Goal: Information Seeking & Learning: Learn about a topic

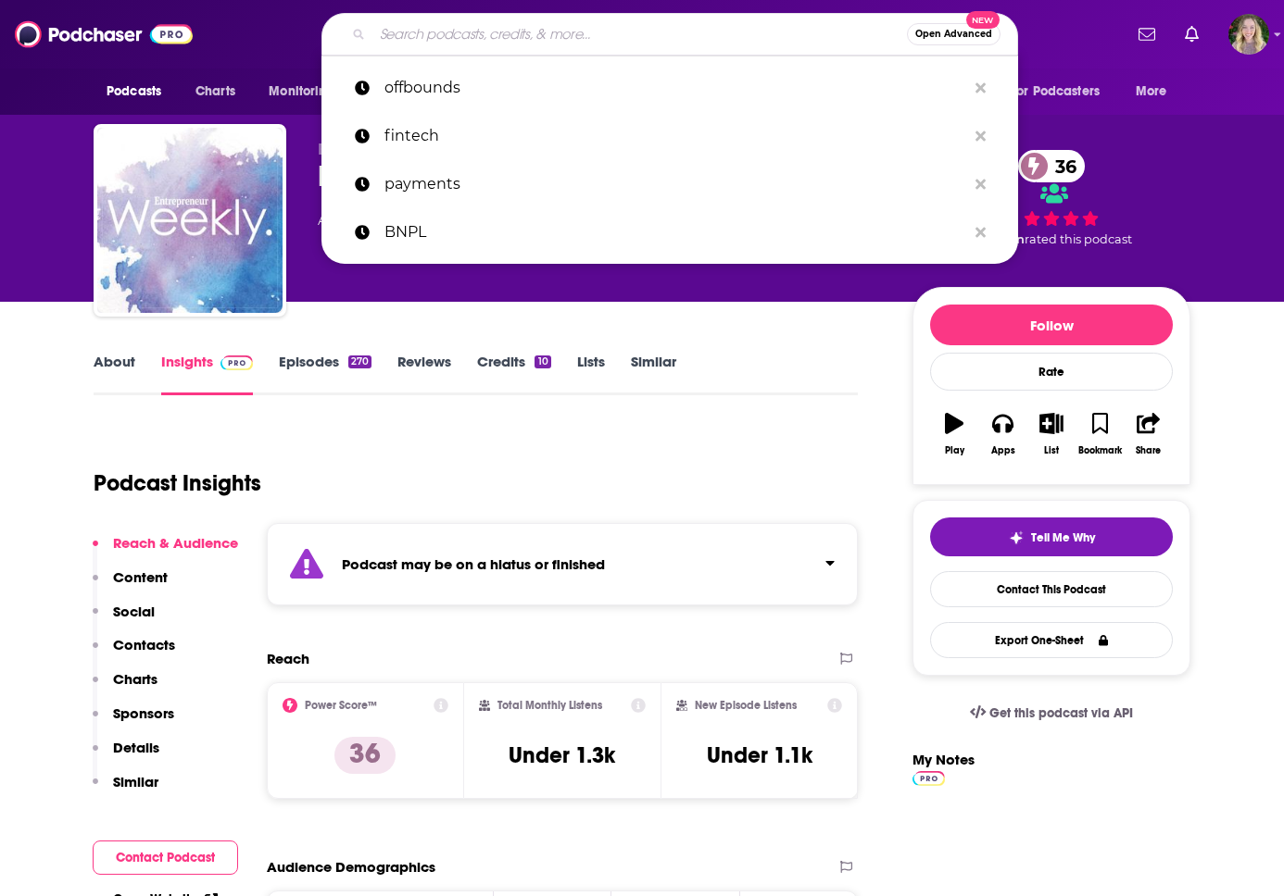
click at [567, 40] on input "Search podcasts, credits, & more..." at bounding box center [639, 34] width 534 height 30
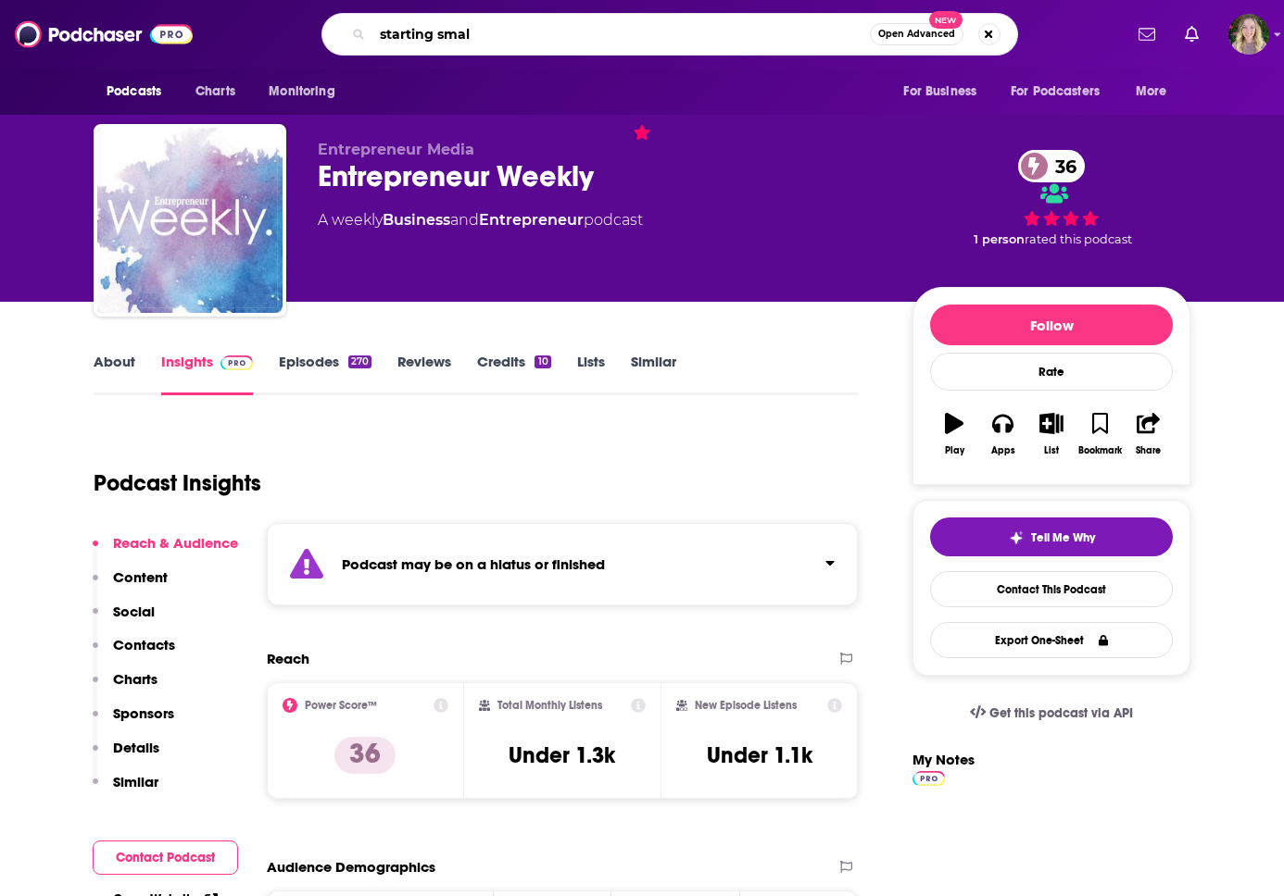
type input "starting small"
click at [597, 29] on input "starting small" at bounding box center [620, 34] width 497 height 30
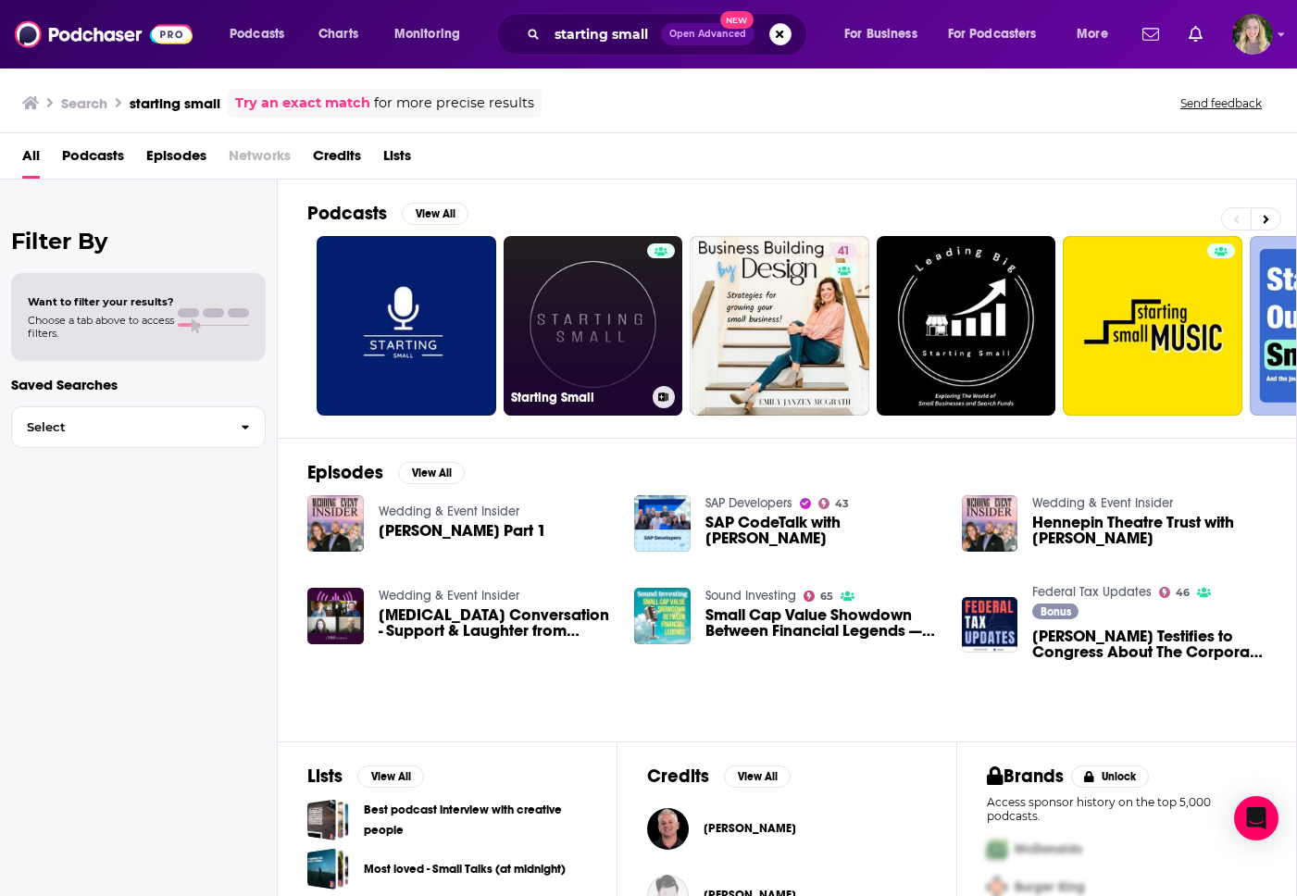
click at [545, 365] on link "Starting Small" at bounding box center [594, 326] width 180 height 180
